Goal: Transaction & Acquisition: Purchase product/service

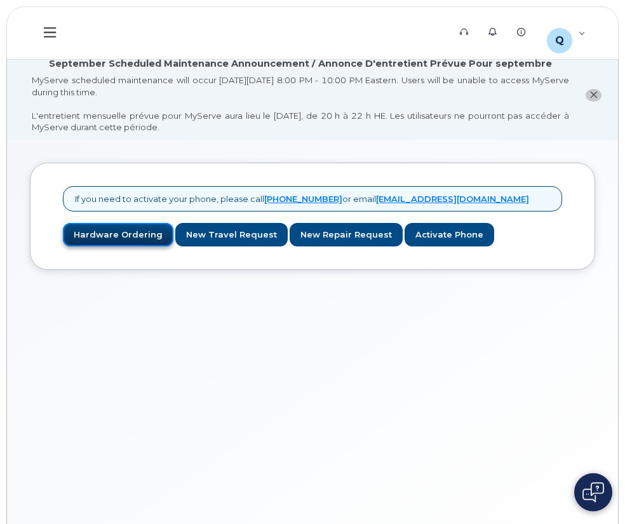
click at [105, 231] on link "Hardware Ordering" at bounding box center [118, 235] width 111 height 24
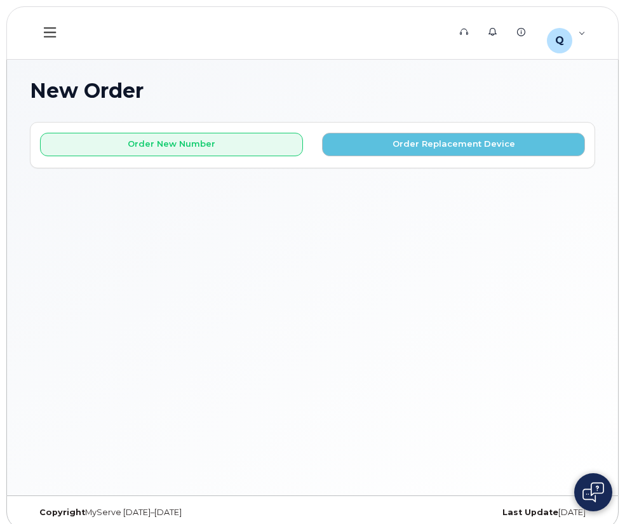
scroll to position [95, 0]
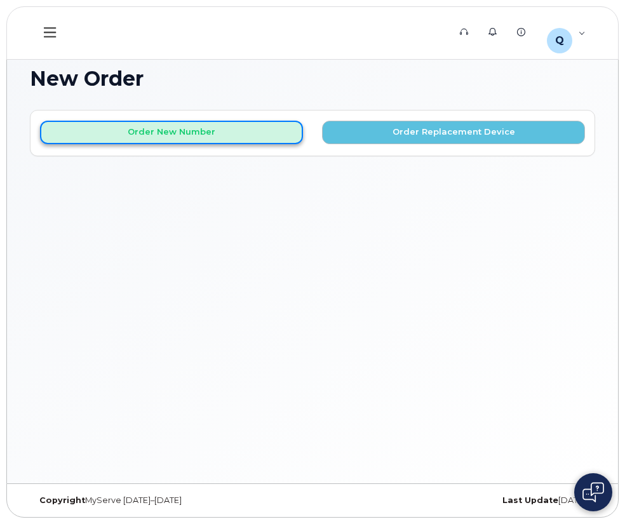
click at [163, 135] on button "Order New Number" at bounding box center [171, 133] width 263 height 24
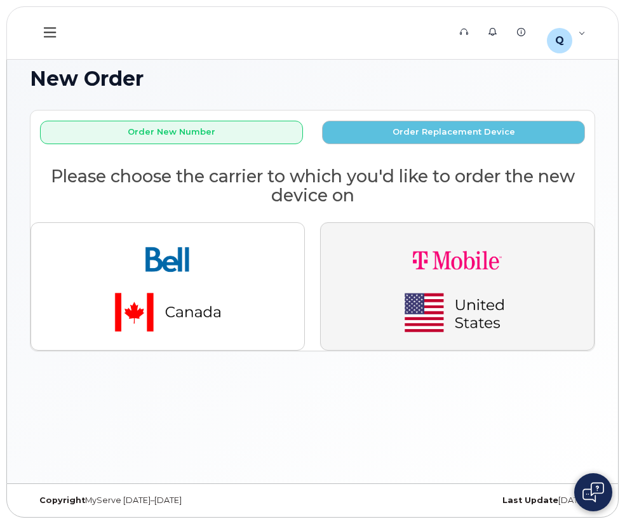
click at [435, 292] on img "button" at bounding box center [457, 286] width 178 height 107
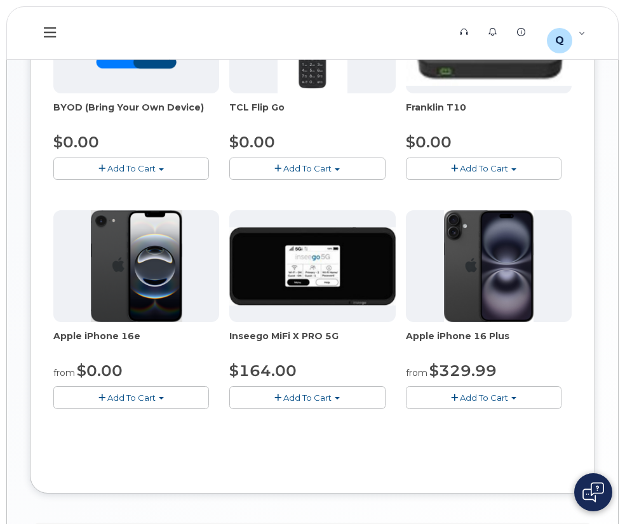
scroll to position [476, 0]
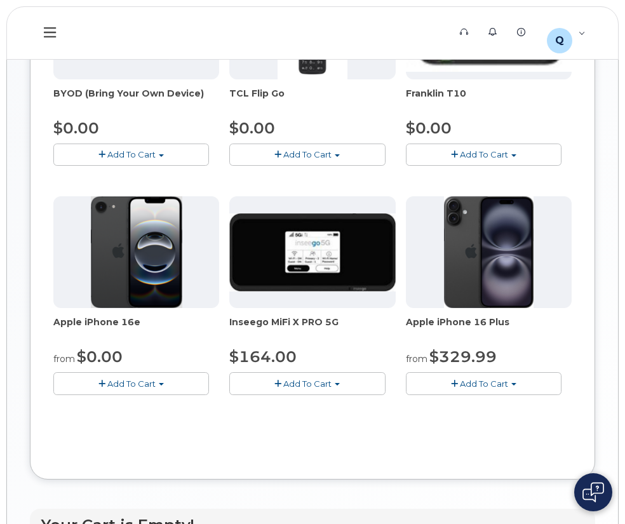
click at [116, 382] on span "Add To Cart" at bounding box center [131, 384] width 48 height 10
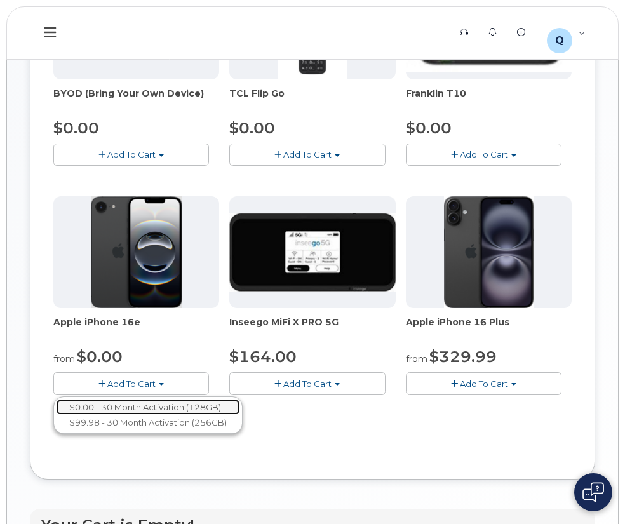
click at [120, 407] on link "$0.00 - 30 Month Activation (128GB)" at bounding box center [148, 408] width 183 height 16
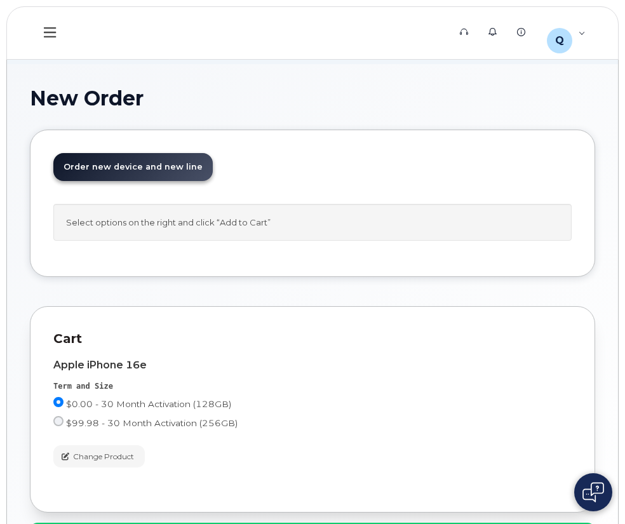
scroll to position [175, 0]
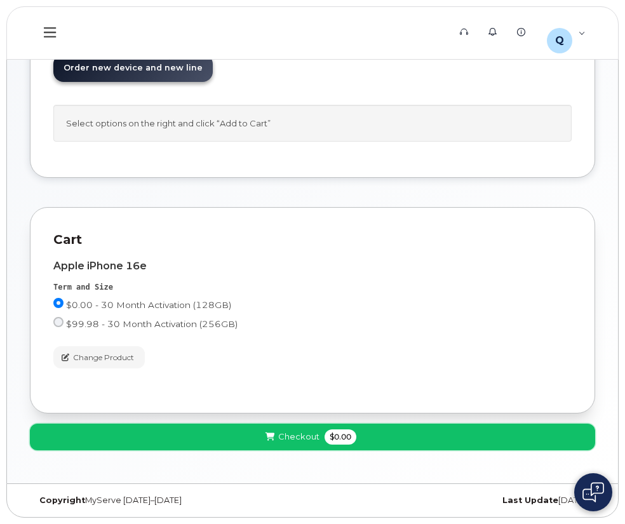
click at [269, 433] on icon at bounding box center [270, 437] width 9 height 8
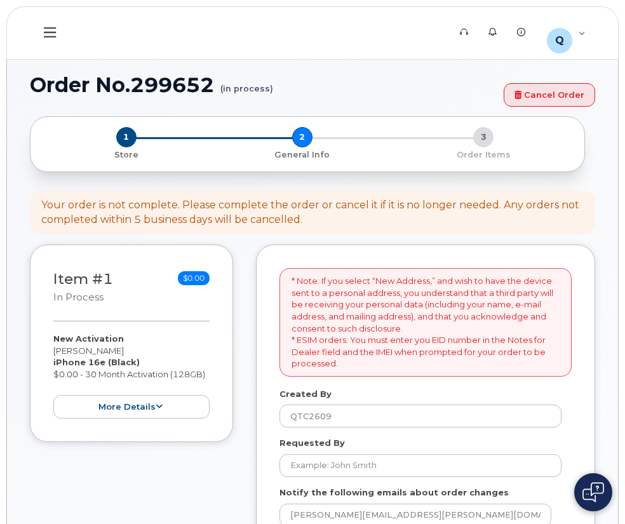
select select
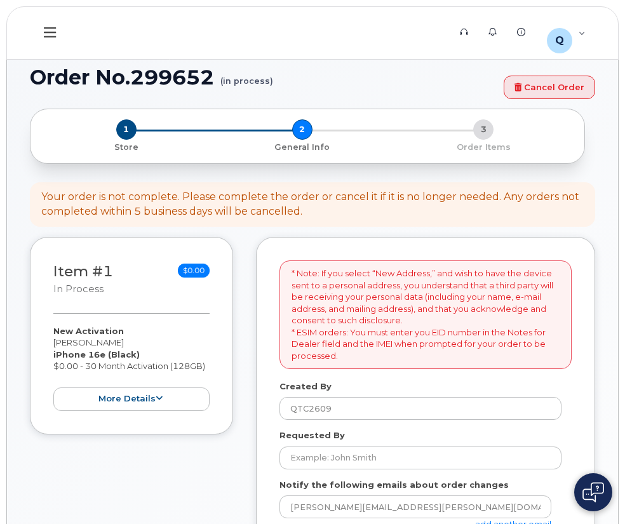
scroll to position [254, 0]
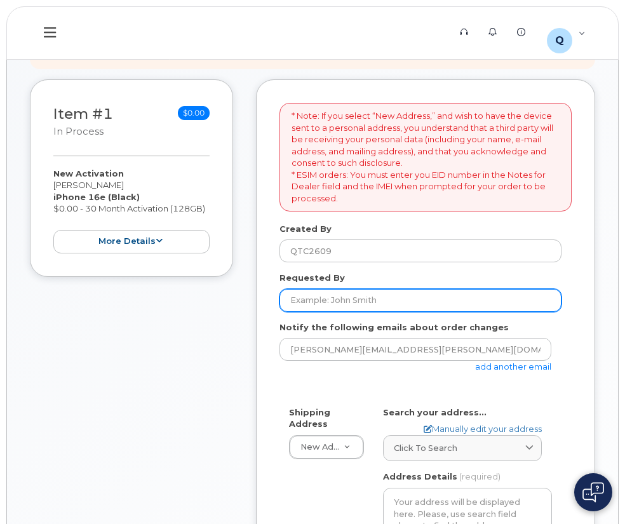
click at [360, 299] on input "Requested By" at bounding box center [421, 300] width 282 height 23
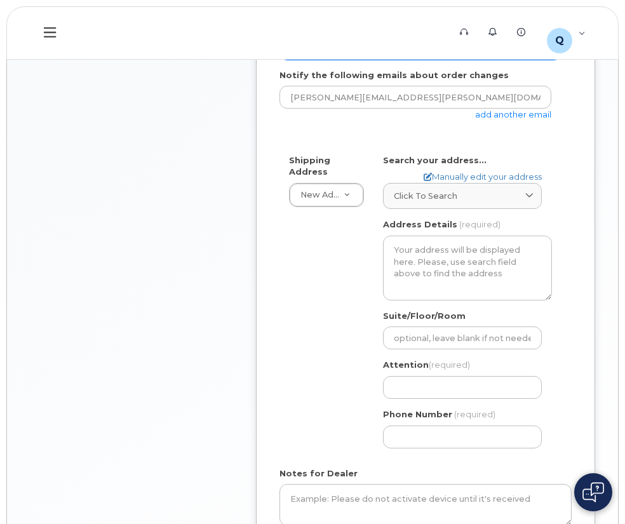
scroll to position [508, 0]
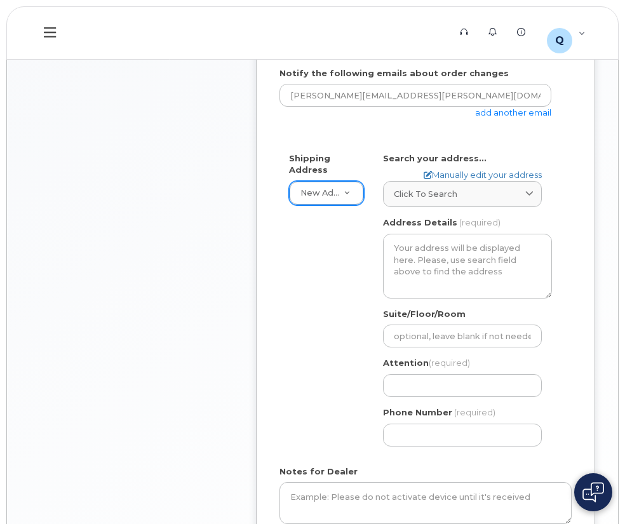
type input "A. [PERSON_NAME]"
click at [533, 194] on icon at bounding box center [529, 194] width 8 height 8
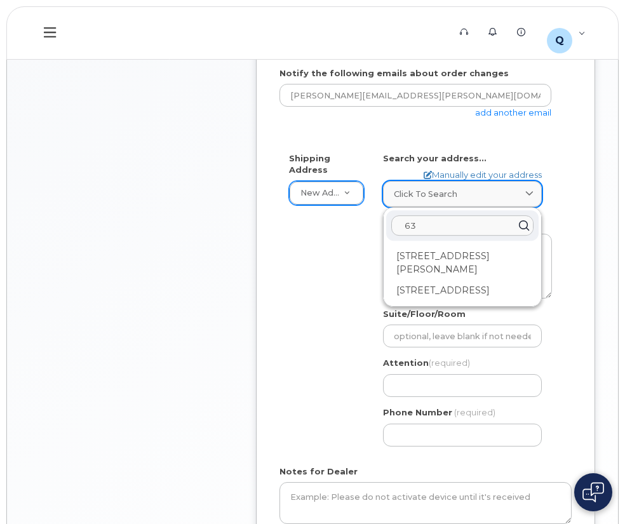
type input "6"
click at [280, 252] on div "Shipping Address New Address New Address BMW MC Plant BMW North America Financi…" at bounding box center [421, 304] width 282 height 304
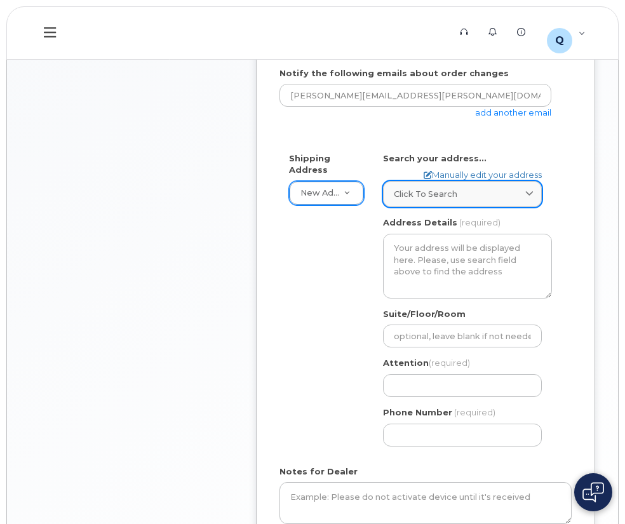
click at [483, 192] on div "Click to search" at bounding box center [462, 194] width 137 height 12
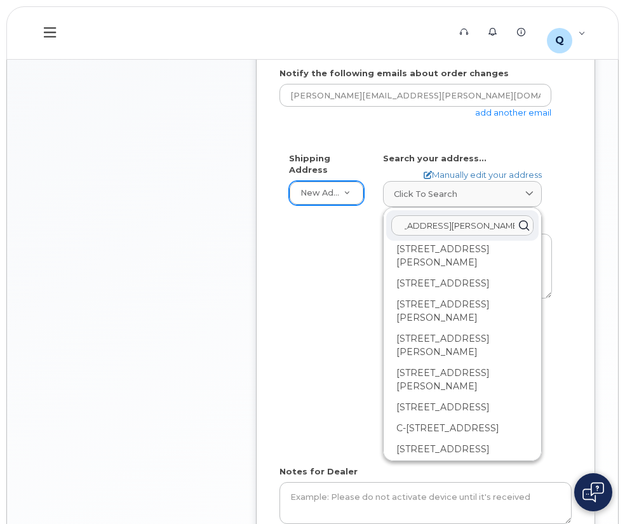
scroll to position [0, 0]
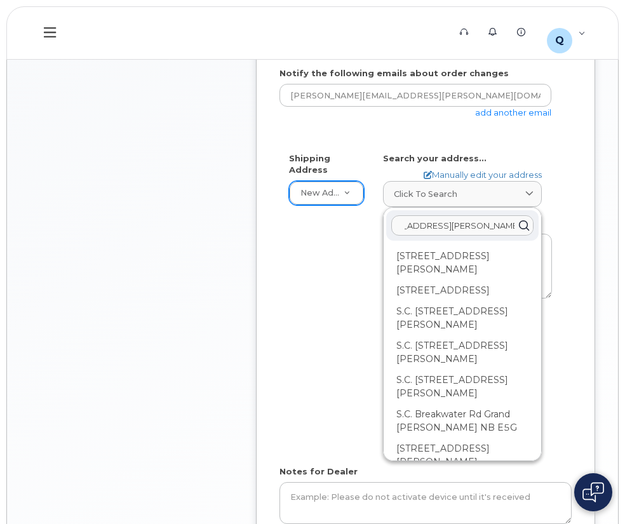
click at [410, 226] on input "63 Nottingham Rd Clinton SC 29325" at bounding box center [462, 225] width 142 height 20
type input "63 Nottingham Rd Clinton SC 29325"
click at [357, 321] on div "Shipping Address New Address New Address BMW MC Plant BMW North America Financi…" at bounding box center [421, 304] width 282 height 304
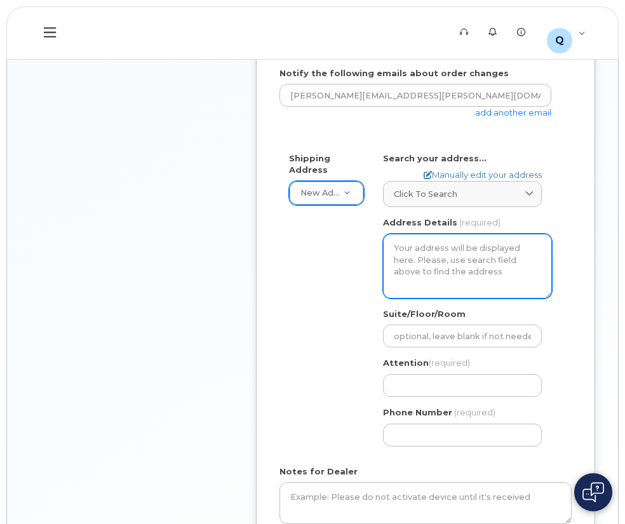
click at [442, 243] on textarea "Address Details" at bounding box center [467, 266] width 169 height 65
click at [465, 251] on textarea "Address Details" at bounding box center [467, 266] width 169 height 65
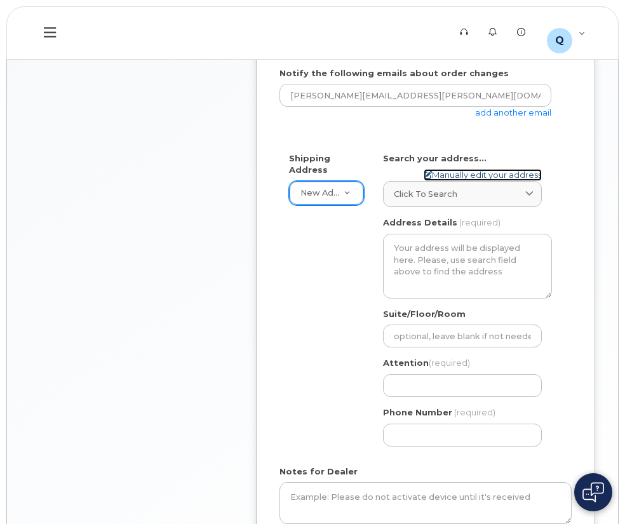
click at [506, 172] on link "Manually edit your address" at bounding box center [483, 175] width 118 height 12
select select
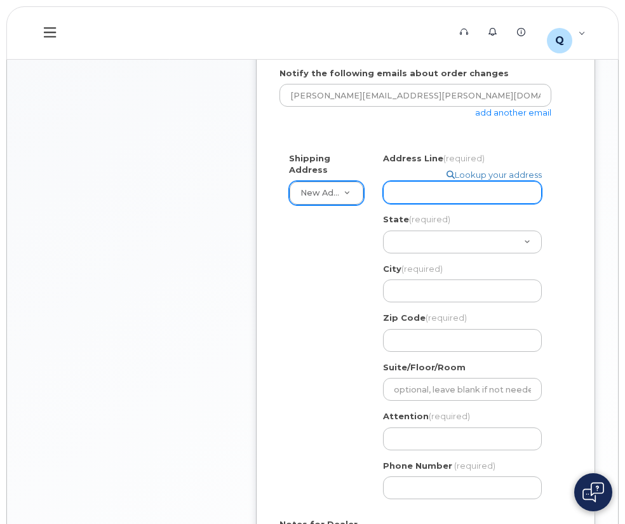
click at [467, 191] on input "Address Line (required)" at bounding box center [462, 192] width 159 height 23
select select
type input "6"
select select
type input "63"
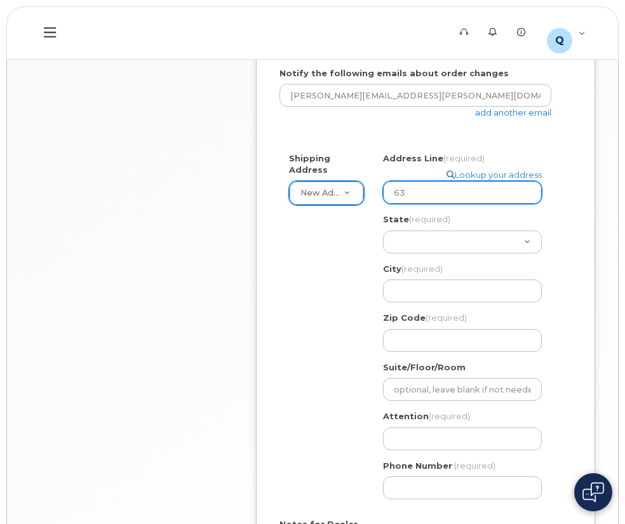
select select
type input "63 N"
select select
type input "63 No"
select select
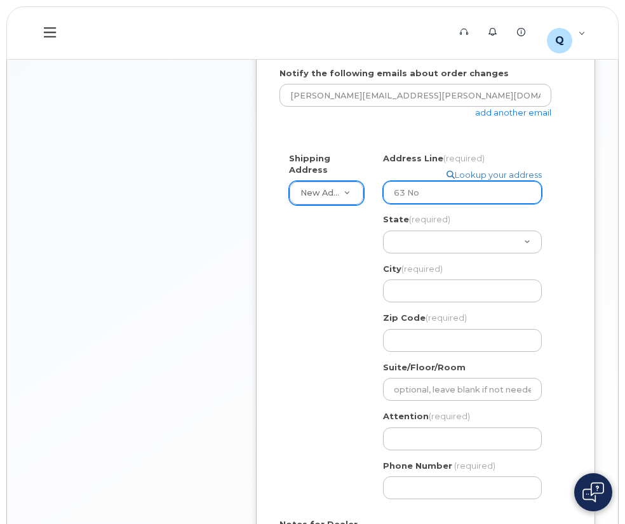
type input "63 Not"
select select
type input "63 Nott"
select select
type input "63 Notti"
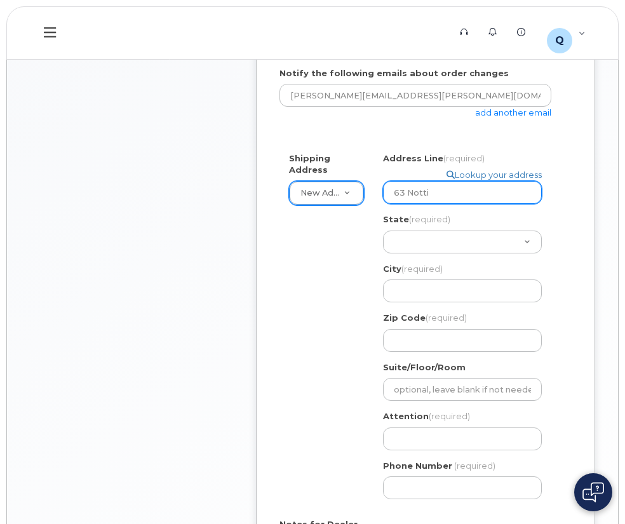
select select
type input "63 Nottin"
select select
type input "63 Notting"
select select
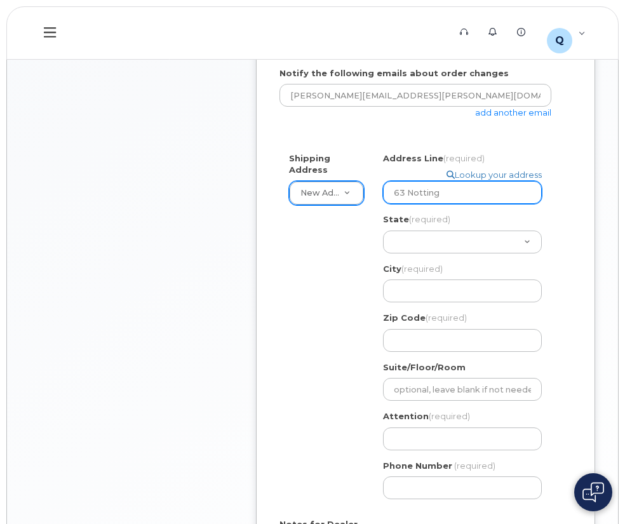
type input "63 Nottingh"
select select
type input "63 Nottingha"
select select
type input "63 Nottingham"
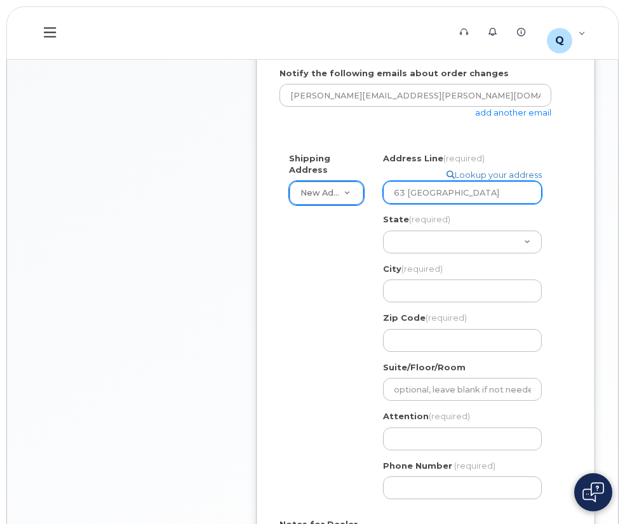
select select
type input "63 Nottingham R"
select select
type input "63 Nottingham Ro"
select select
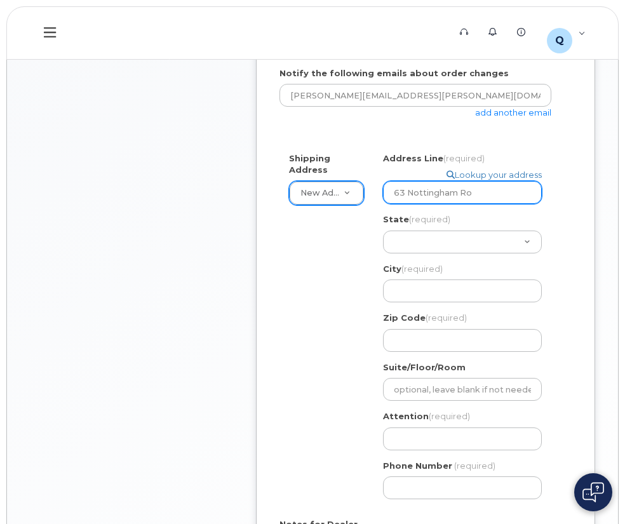
type input "63 Nottingham Roa"
select select
type input "63 Nottingham Road"
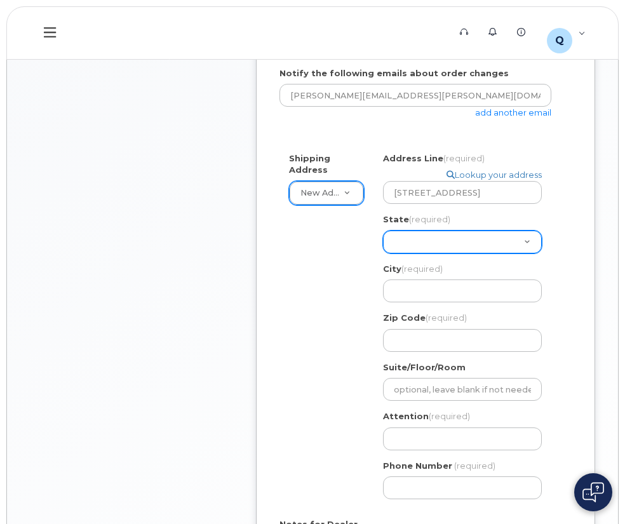
click at [452, 234] on select "Alabama Alaska American Samoa Arizona Arkansas California Colorado Connecticut …" at bounding box center [462, 242] width 159 height 23
select select "SC"
click at [450, 238] on select "Alabama Alaska American Samoa Arizona Arkansas California Colorado Connecticut …" at bounding box center [462, 242] width 159 height 23
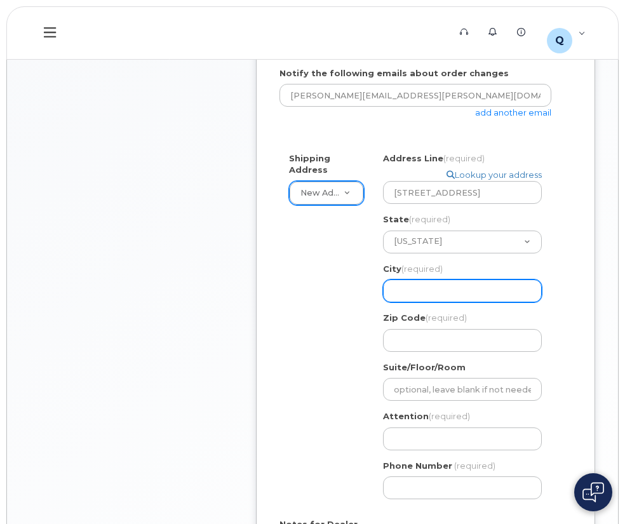
click at [442, 290] on input "City (required)" at bounding box center [462, 291] width 159 height 23
select select
type input "C"
select select
type input "Cl"
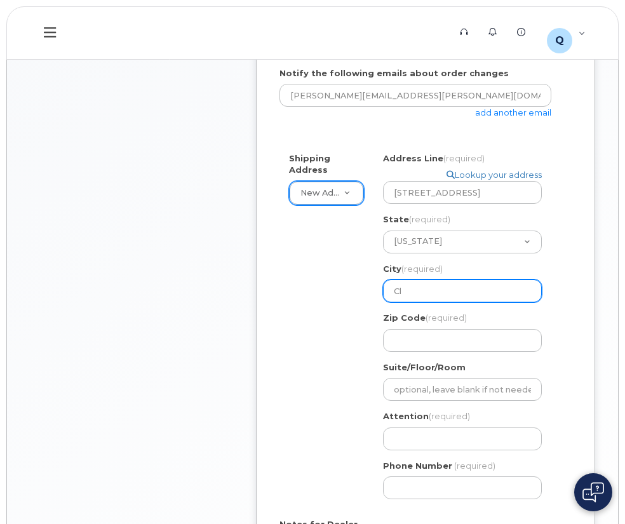
select select
type input "Cli"
select select
type input "Clin"
select select
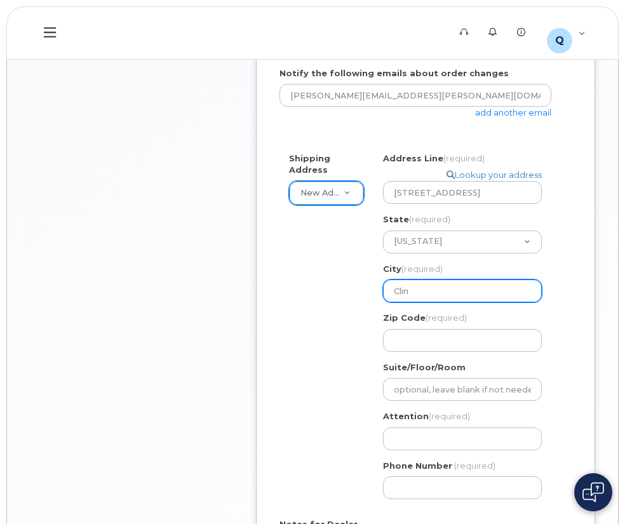
type input "Clint"
select select
type input "Clinto"
select select
type input "Clinton"
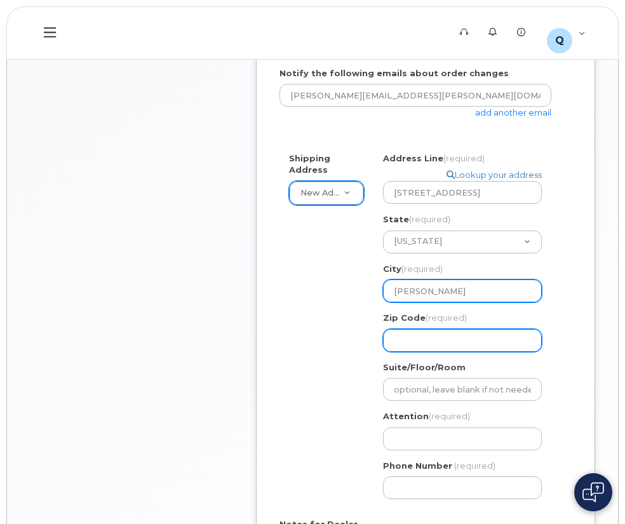
select select
type input "2"
select select
type input "29"
select select
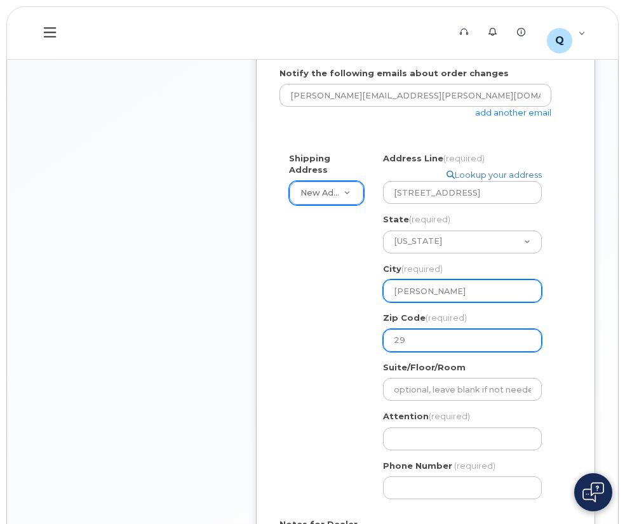
type input "293"
select select
type input "2932"
select select
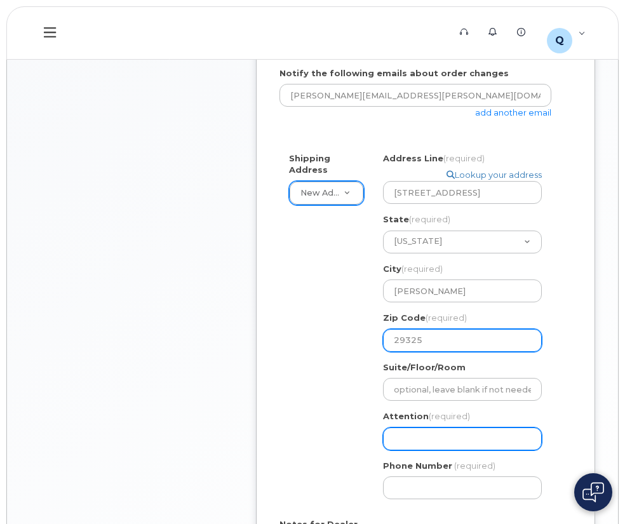
type input "29325"
click at [429, 436] on input "Attention (required)" at bounding box center [462, 439] width 159 height 23
select select
type input "K"
select select
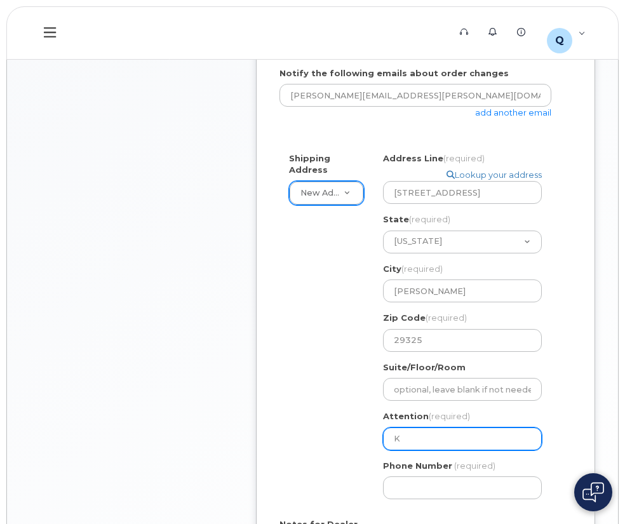
type input "Ky"
select select
type input "Kyl"
select select
type input "Kyle"
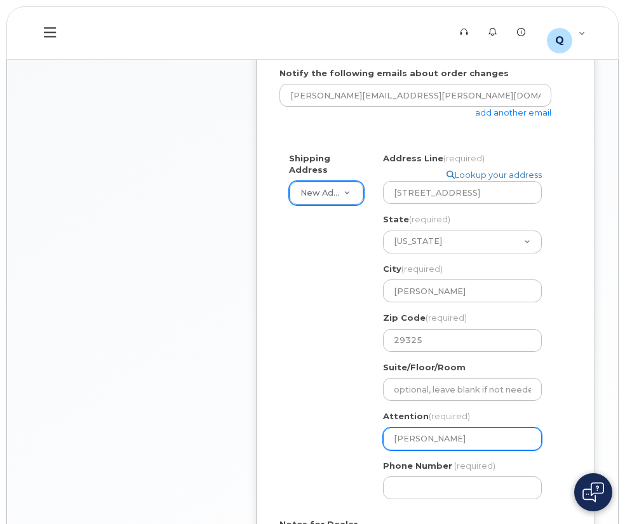
select select
type input "Kyle S"
select select
type input "Kyle Sn"
select select
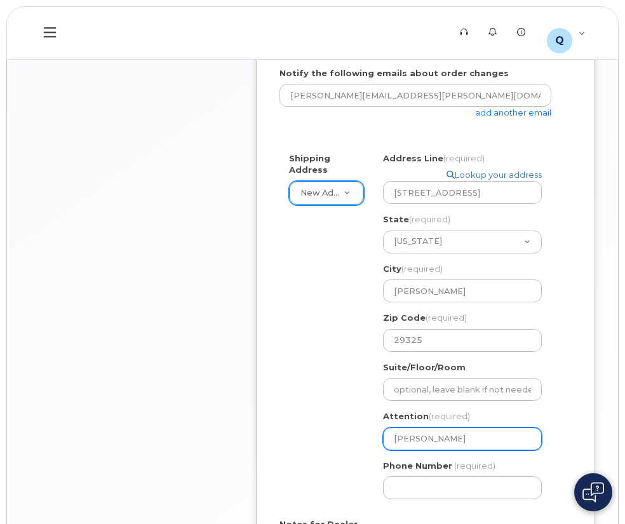
type input "Kyle Sne"
select select
type input "Kyle Snel"
select select
type input "Kyle Snelg"
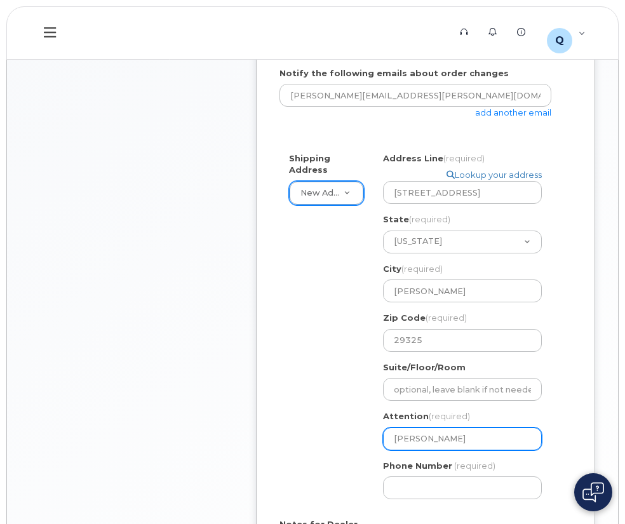
select select
type input "Kyle Snelgr"
select select
type input "Kyle Snelgro"
select select
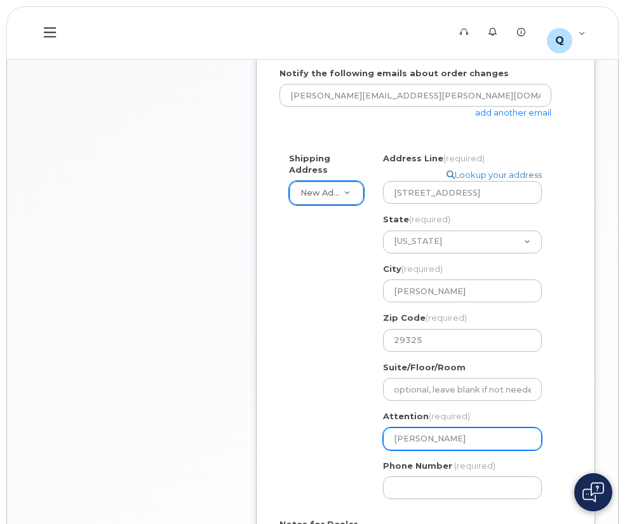
type input "Kyle Snelgrov"
select select
type input "Kyle Snelgrove"
type input "864.92319"
select select
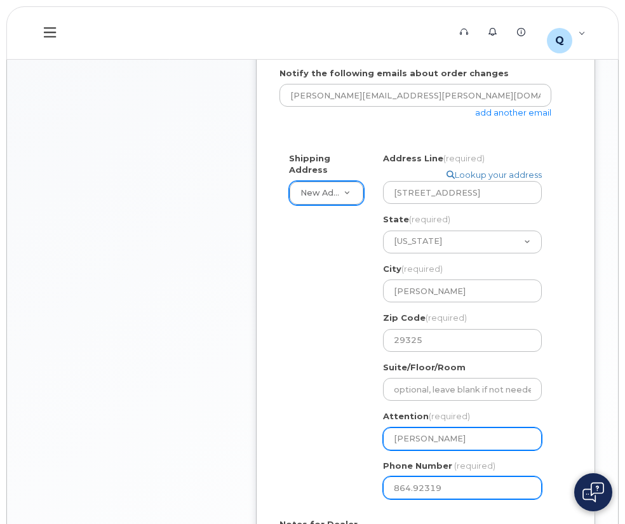
type input "864.923191"
select select
type input "864.9231910"
click at [429, 488] on input "864.9231910" at bounding box center [462, 487] width 159 height 23
click at [414, 489] on input "864.9231910" at bounding box center [462, 487] width 159 height 23
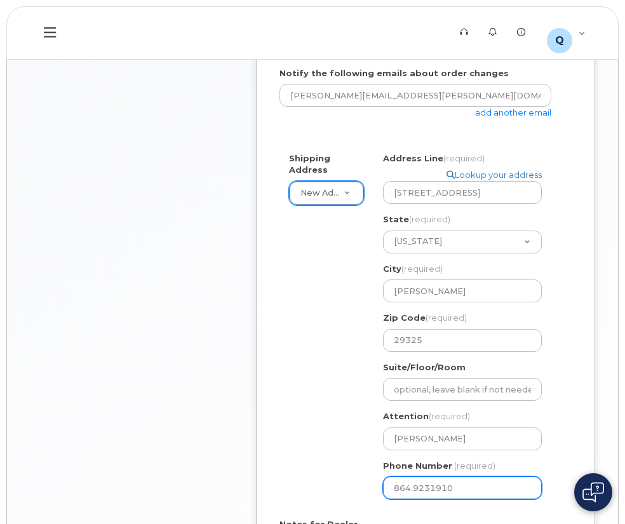
select select
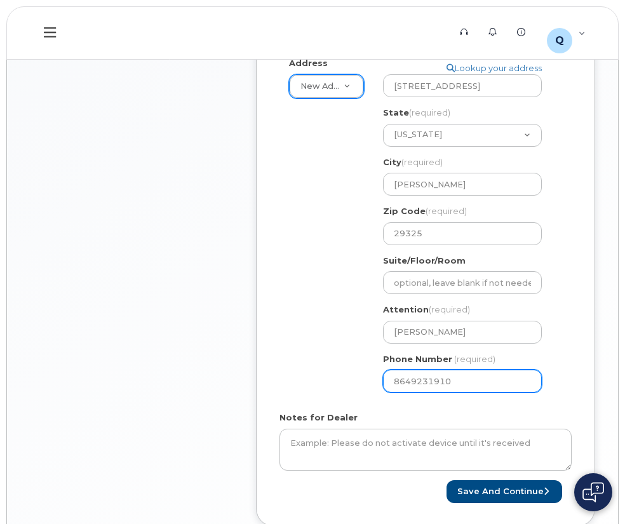
scroll to position [699, 0]
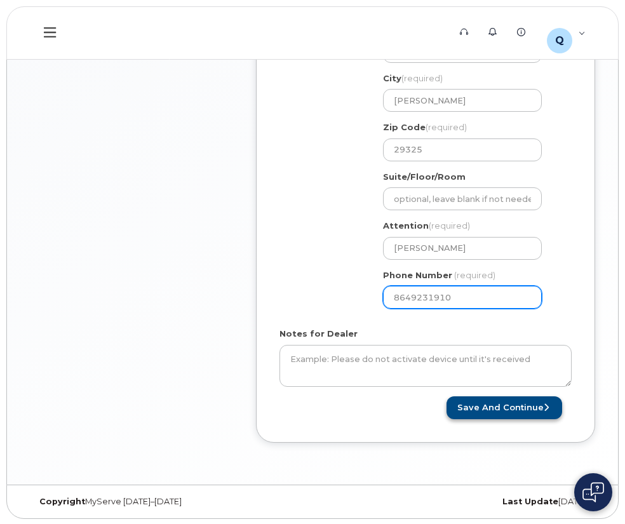
type input "8649231910"
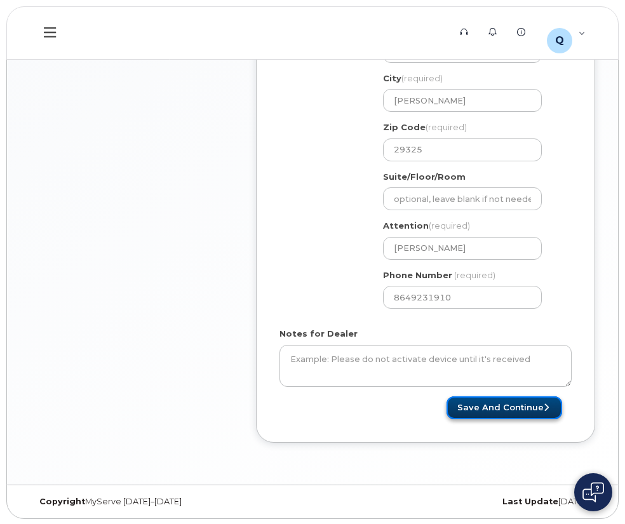
click at [516, 408] on button "Save and Continue" at bounding box center [505, 408] width 116 height 24
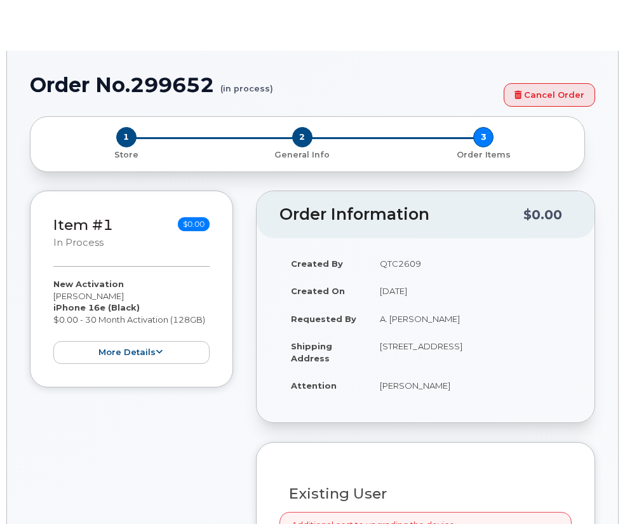
select select "1885307"
radio input "true"
type input "1902027"
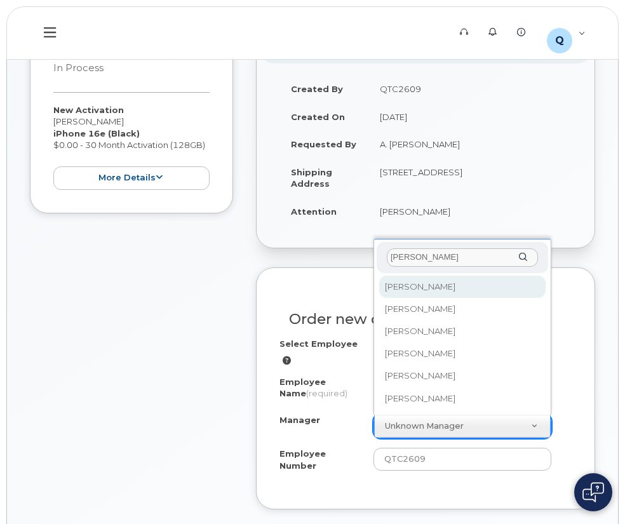
type input "joe"
select select "1899702"
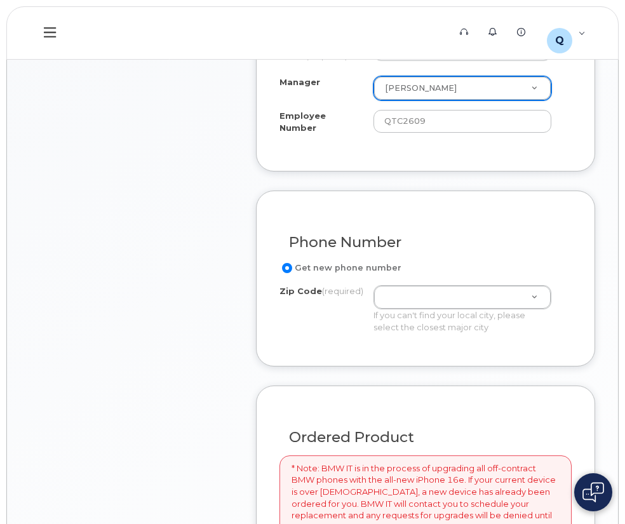
scroll to position [699, 0]
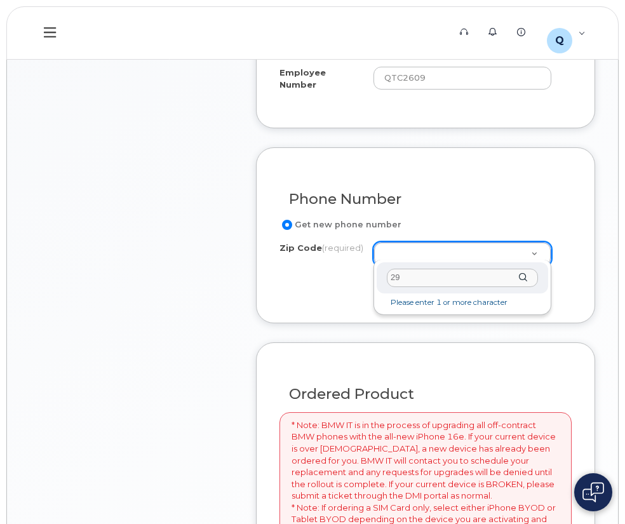
type input "2"
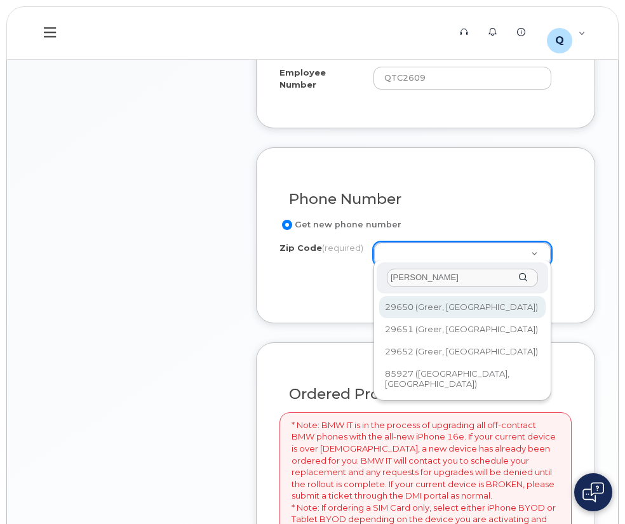
type input "greer"
type input "29650 (Greer, SC)"
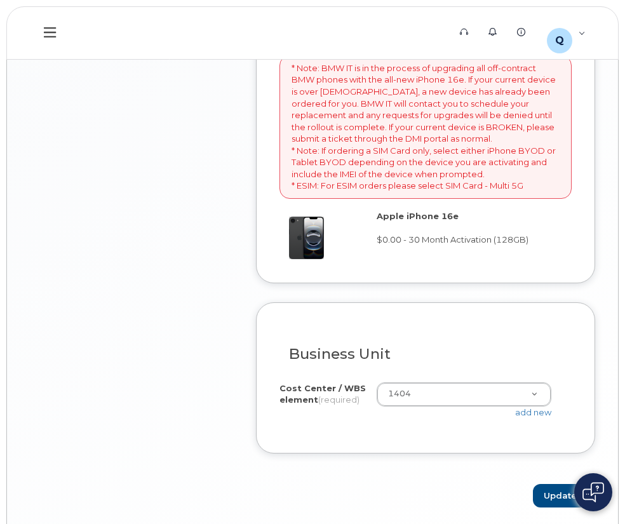
scroll to position [1097, 0]
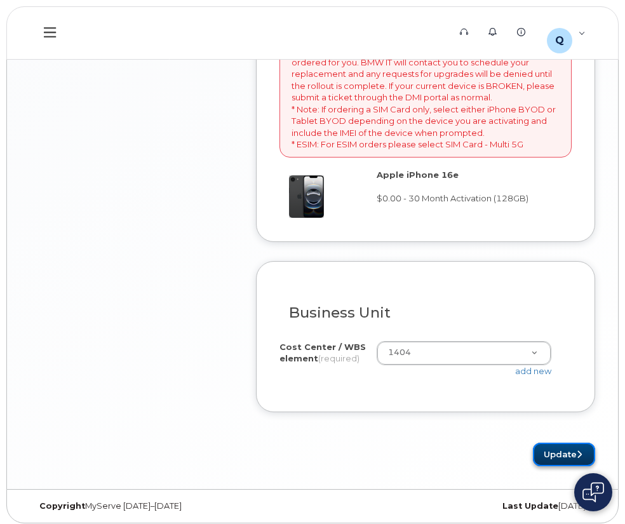
click at [559, 445] on button "Update" at bounding box center [564, 455] width 62 height 24
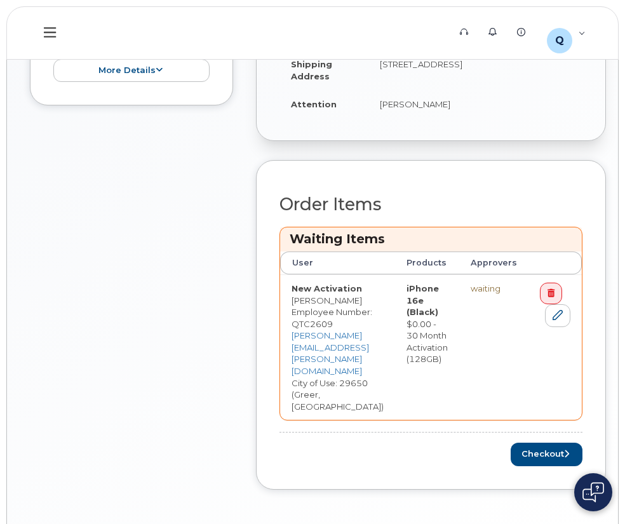
scroll to position [480, 0]
click at [563, 442] on button "Checkout" at bounding box center [547, 454] width 72 height 24
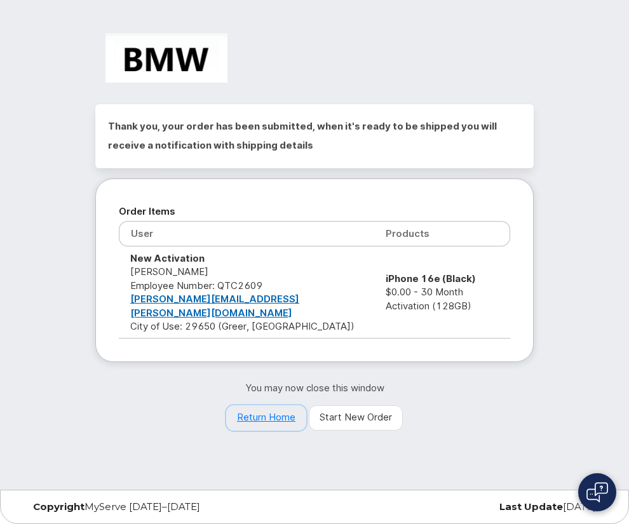
click at [264, 405] on link "Return Home" at bounding box center [266, 417] width 80 height 25
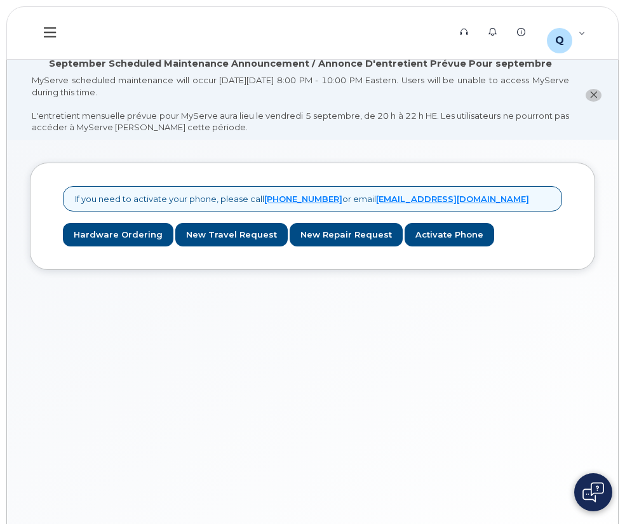
click at [55, 37] on icon at bounding box center [50, 32] width 12 height 10
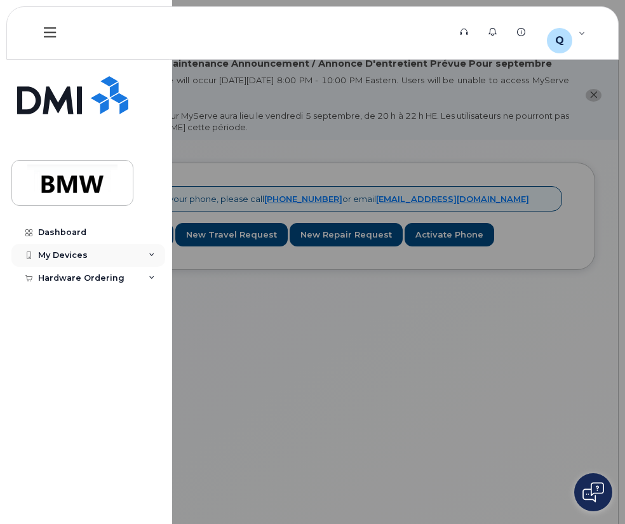
click at [150, 256] on icon at bounding box center [152, 255] width 6 height 6
click at [255, 339] on div at bounding box center [312, 262] width 625 height 524
